Goal: Task Accomplishment & Management: Complete application form

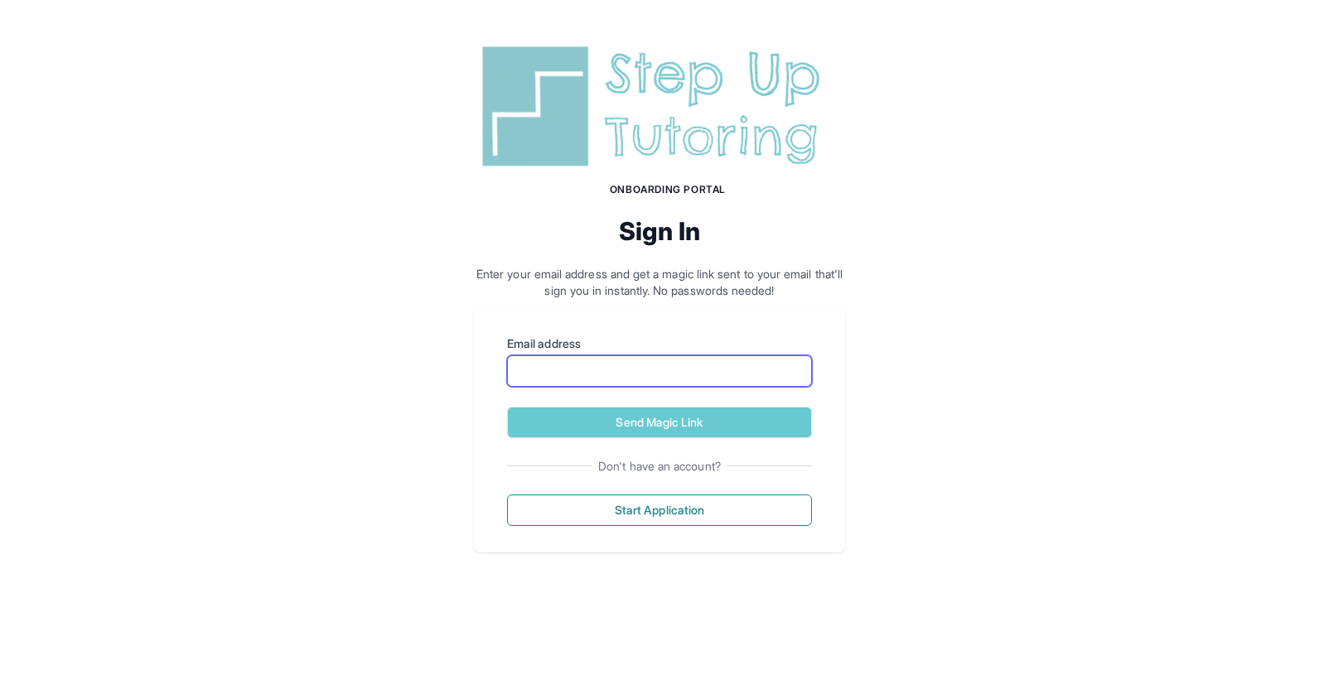
click at [627, 368] on input "Email address" at bounding box center [659, 370] width 305 height 31
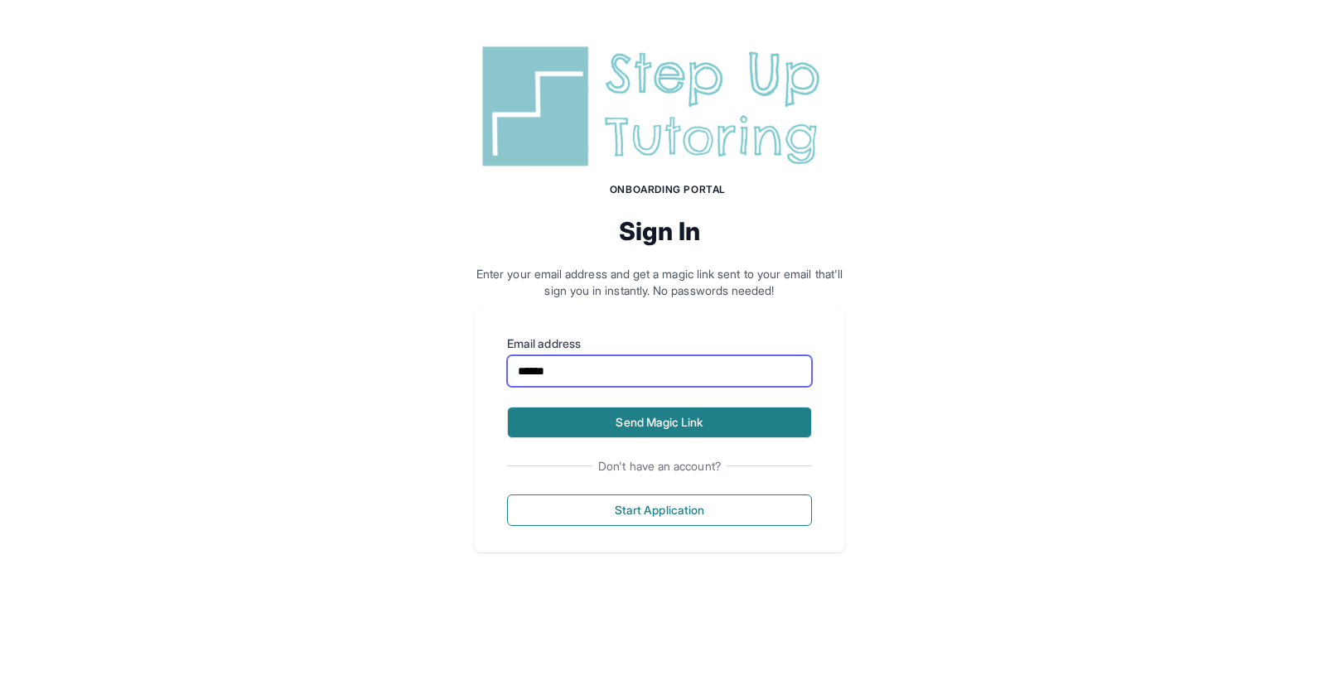
type input "******"
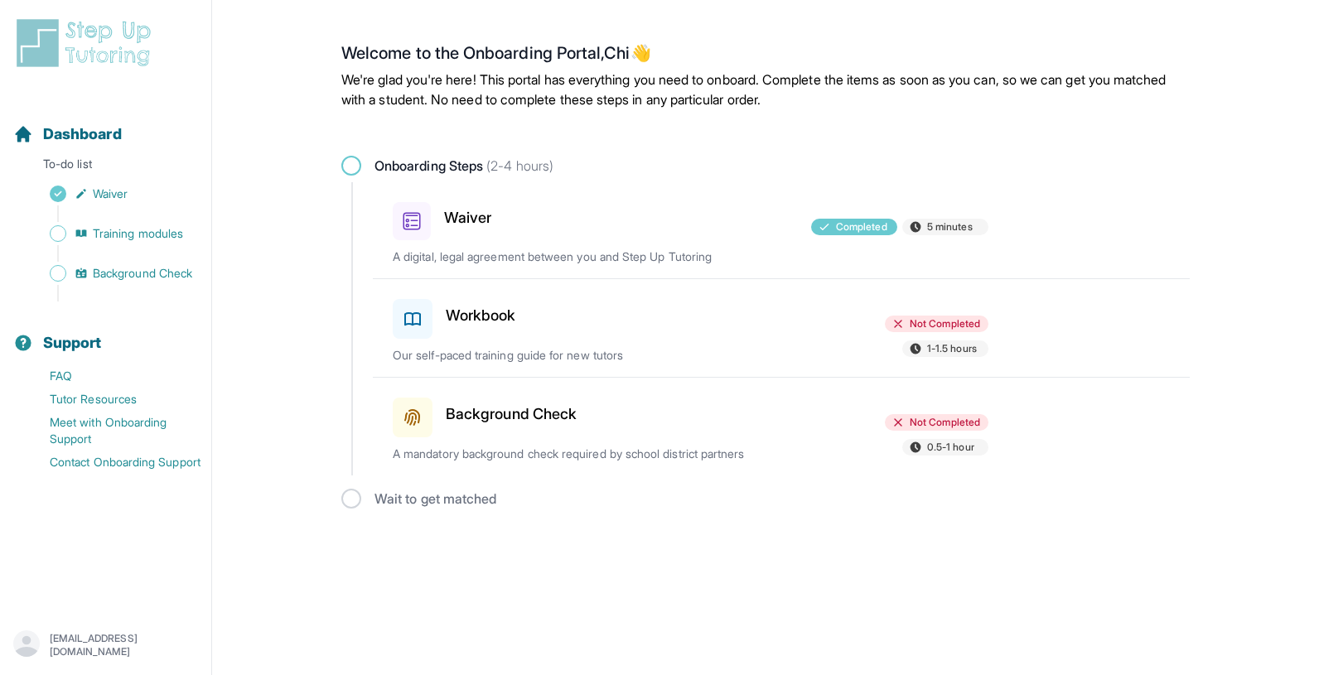
click at [724, 303] on div at bounding box center [690, 315] width 193 height 46
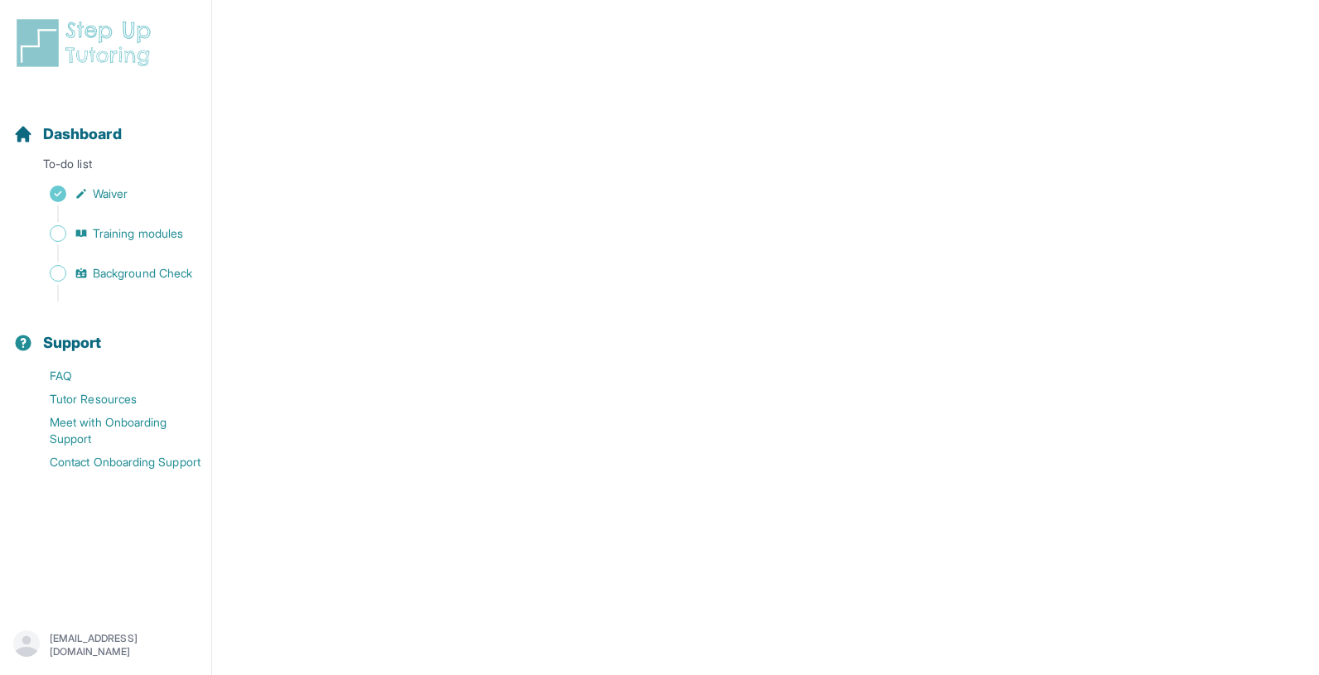
scroll to position [302, 0]
